Goal: Task Accomplishment & Management: Complete application form

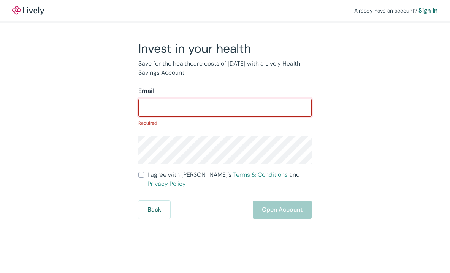
click at [428, 8] on div "Sign in" at bounding box center [427, 10] width 19 height 9
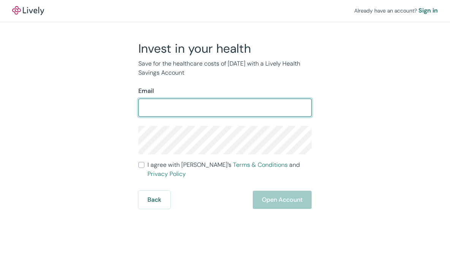
click at [215, 108] on input "Email" at bounding box center [224, 107] width 173 height 15
type input "[EMAIL_ADDRESS][DOMAIN_NAME]"
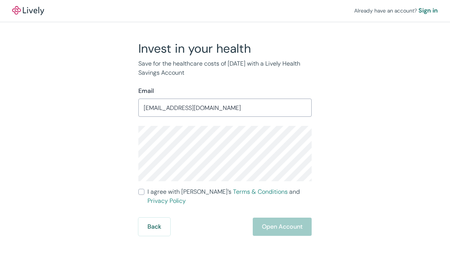
click at [145, 194] on label "I agree with Lively’s Terms & Conditions and Privacy Policy" at bounding box center [224, 197] width 173 height 18
click at [144, 194] on input "I agree with Lively’s Terms & Conditions and Privacy Policy" at bounding box center [141, 192] width 6 height 6
checkbox input "true"
click at [270, 221] on button "Open Account" at bounding box center [281, 227] width 59 height 18
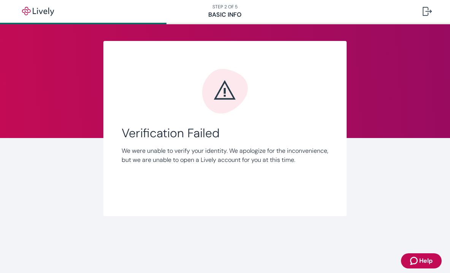
click at [219, 13] on nav "STEP 2 OF 5 Basic Info" at bounding box center [225, 11] width 450 height 23
click at [421, 11] on button at bounding box center [426, 11] width 21 height 18
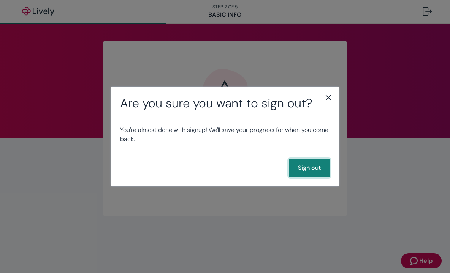
click at [307, 164] on button "Sign out" at bounding box center [309, 168] width 41 height 18
